Goal: Transaction & Acquisition: Subscribe to service/newsletter

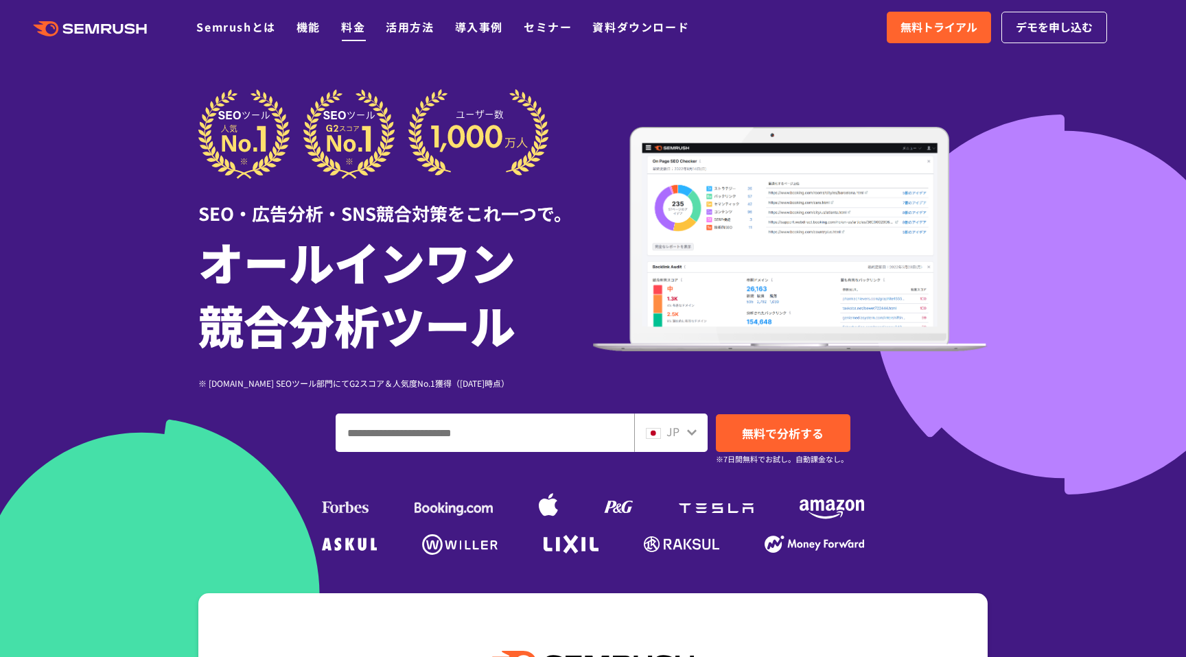
click at [358, 26] on link "料金" at bounding box center [353, 27] width 24 height 16
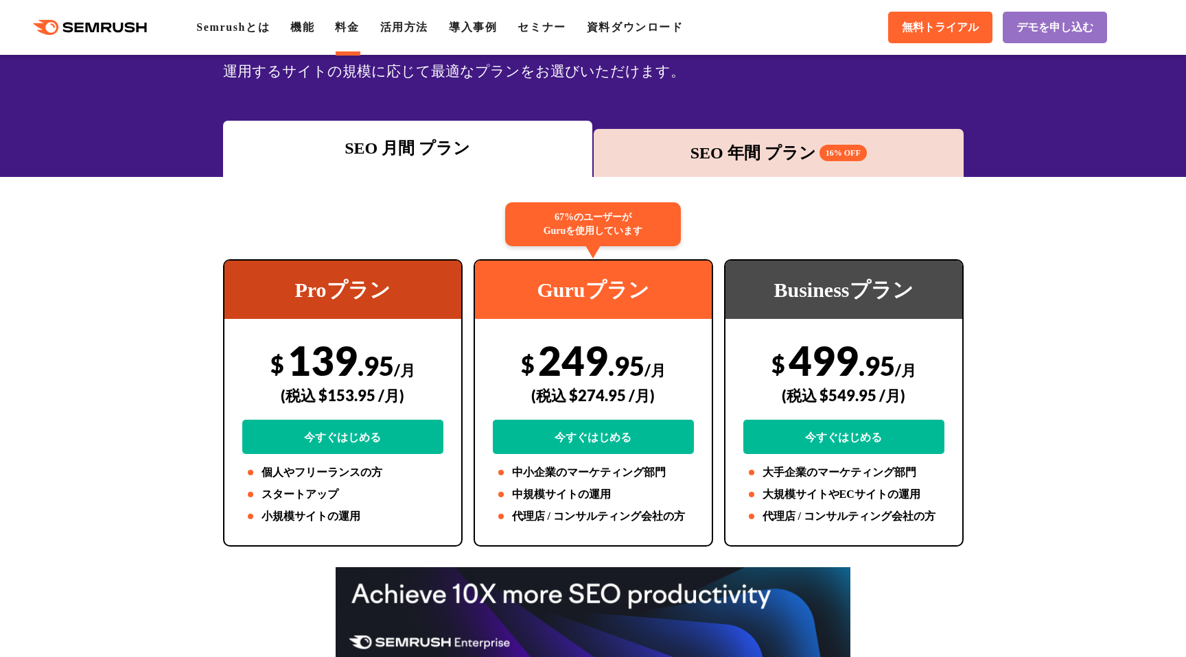
scroll to position [135, 0]
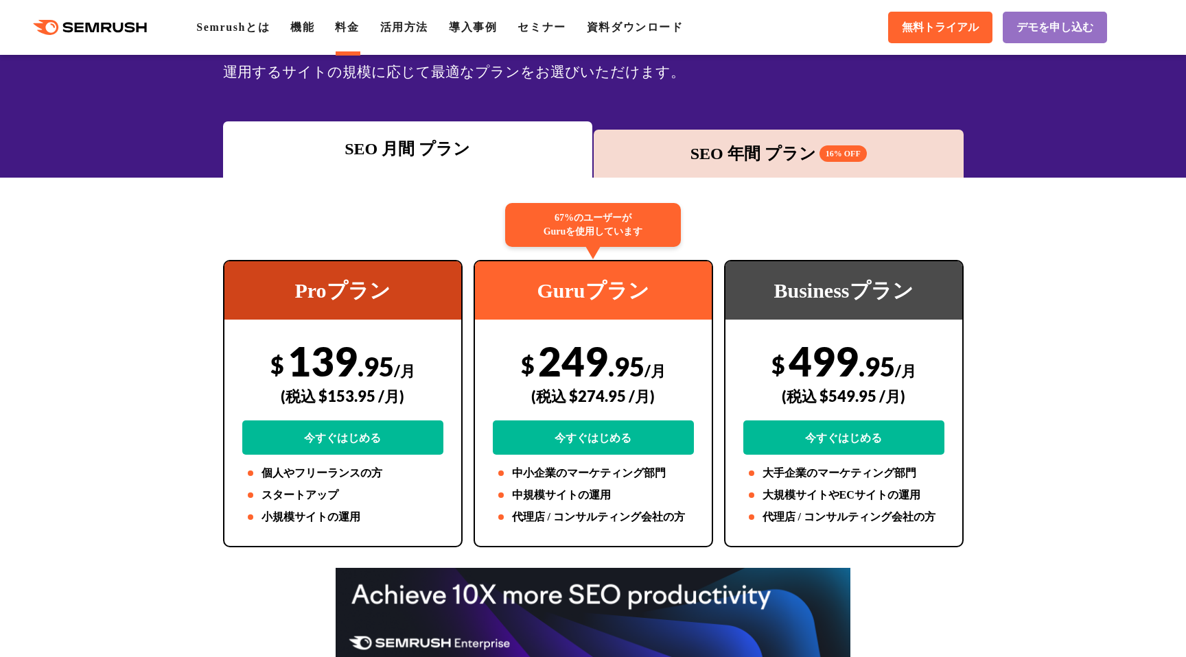
click at [710, 145] on div "SEO 年間 プラン 16% OFF" at bounding box center [779, 153] width 356 height 25
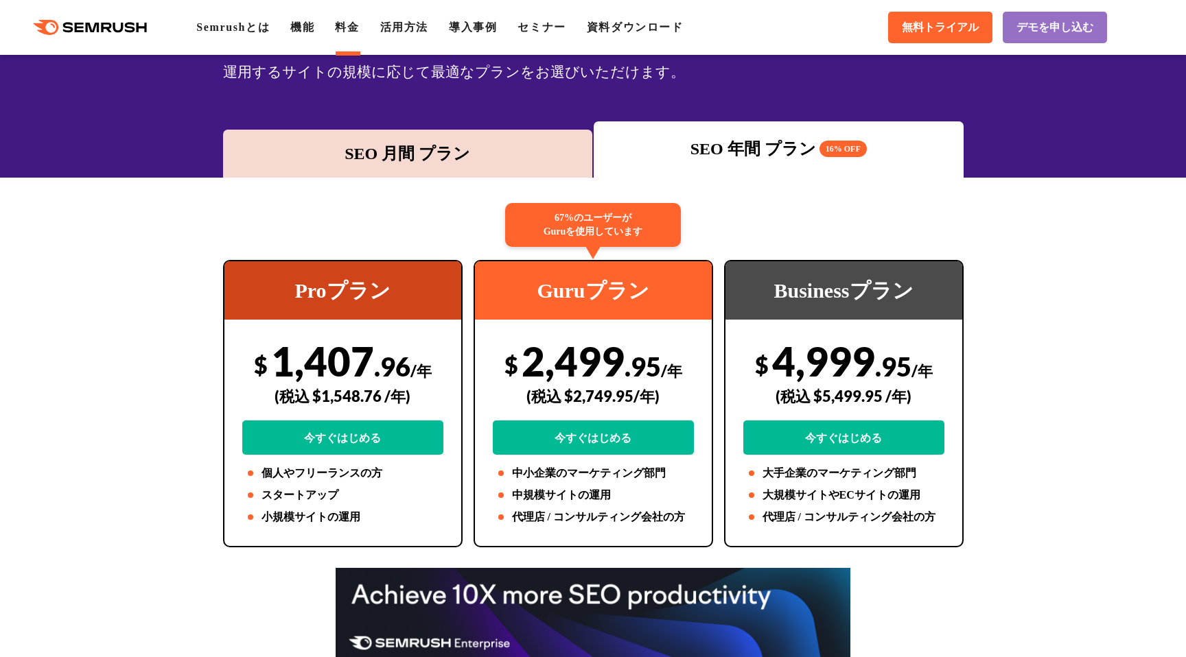
click at [448, 152] on div "SEO 月間 プラン" at bounding box center [408, 153] width 356 height 25
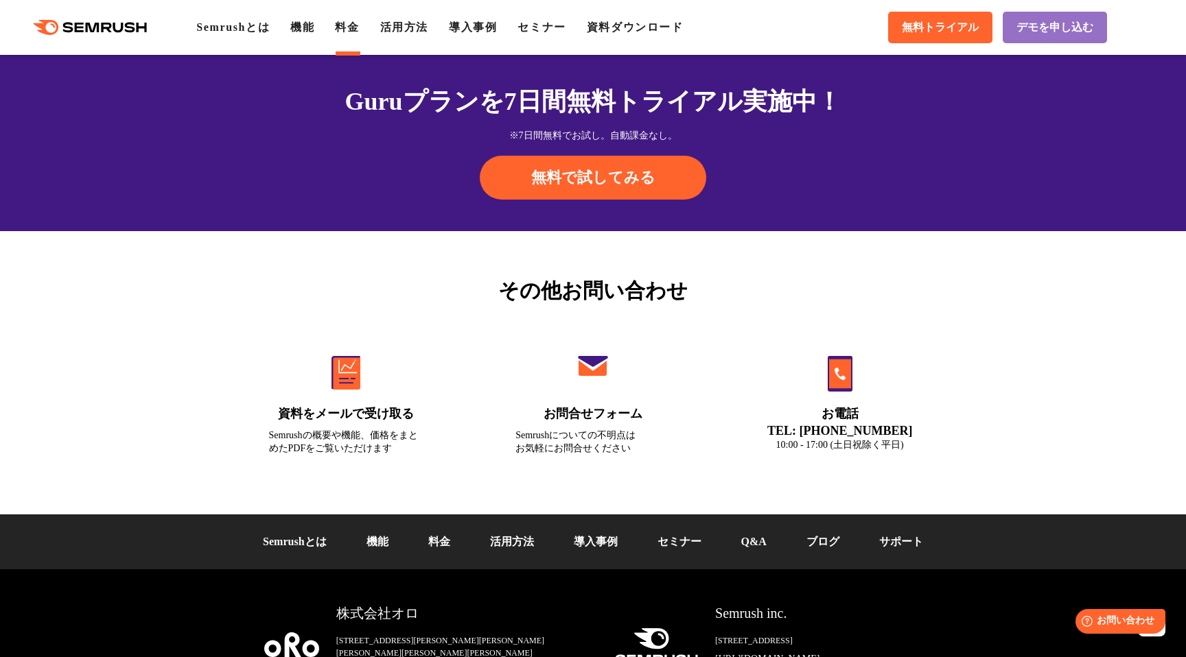
scroll to position [4592, 0]
